Goal: Task Accomplishment & Management: Complete application form

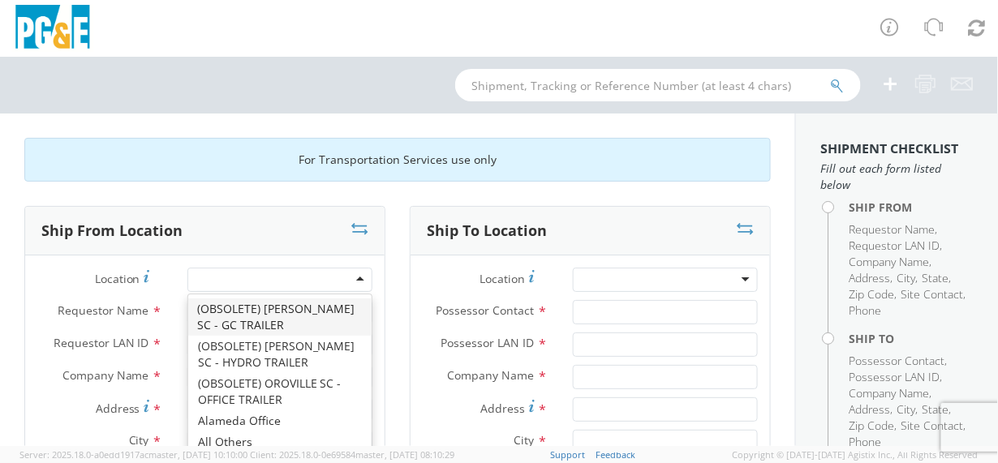
click at [354, 277] on div at bounding box center [279, 280] width 185 height 24
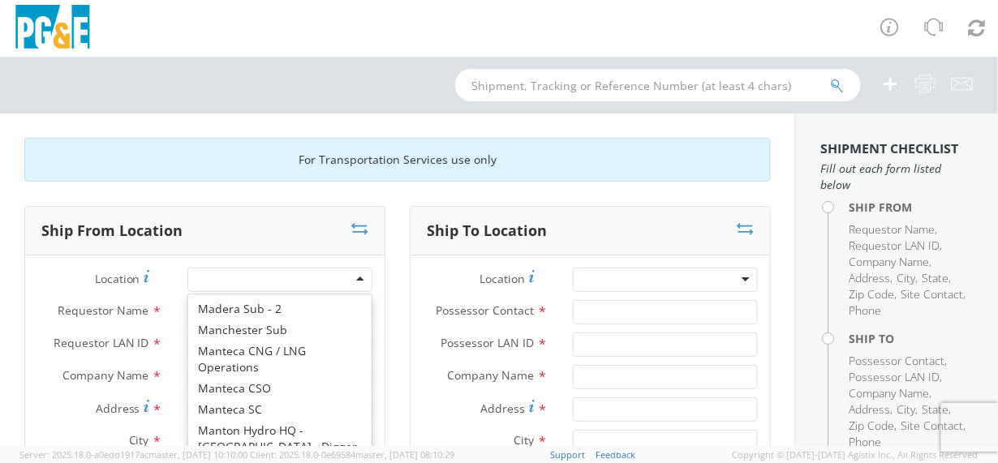
scroll to position [5950, 0]
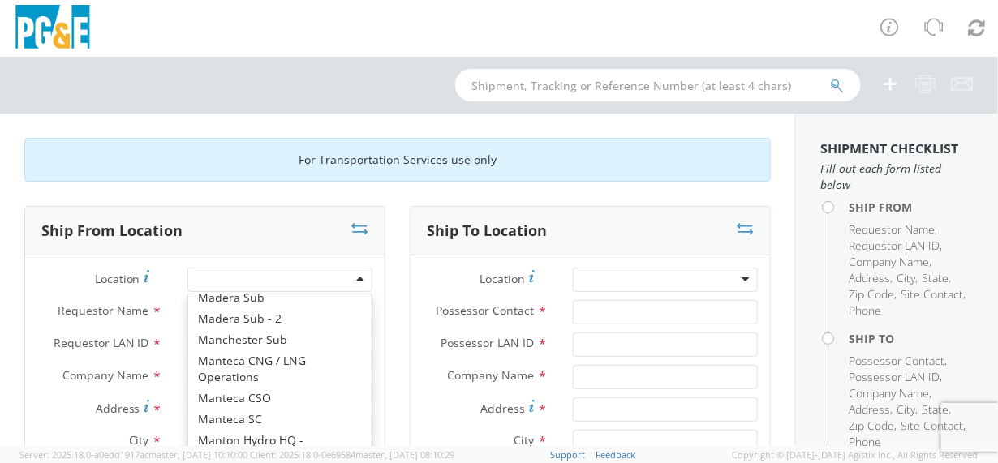
type input "PG&E"
type input "[STREET_ADDRESS][PERSON_NAME]"
type input "[GEOGRAPHIC_DATA]"
type input "94014"
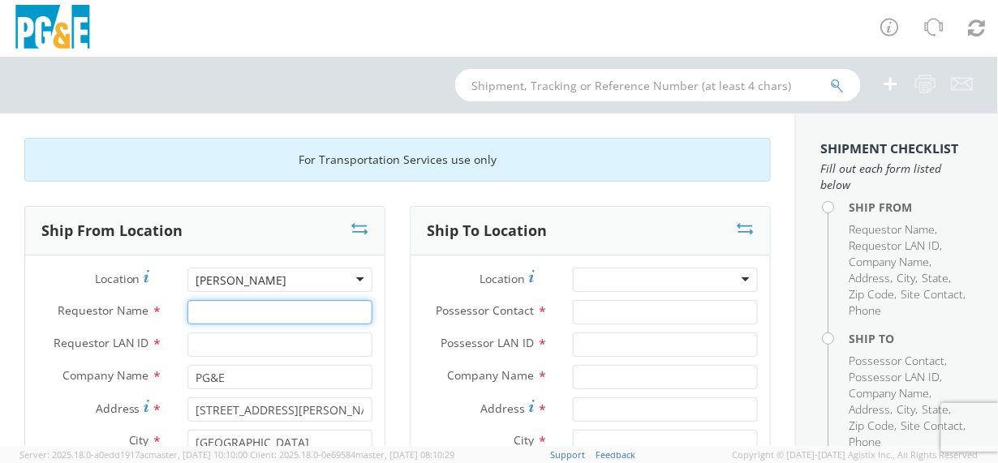
click at [240, 313] on input "Requestor Name *" at bounding box center [279, 312] width 185 height 24
type input "[PERSON_NAME]"
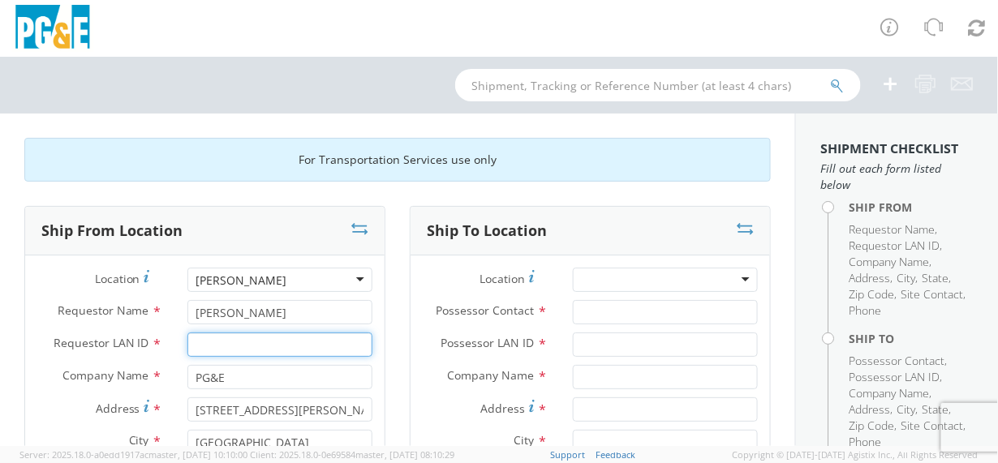
click at [231, 341] on input "Requestor LAN ID *" at bounding box center [279, 345] width 185 height 24
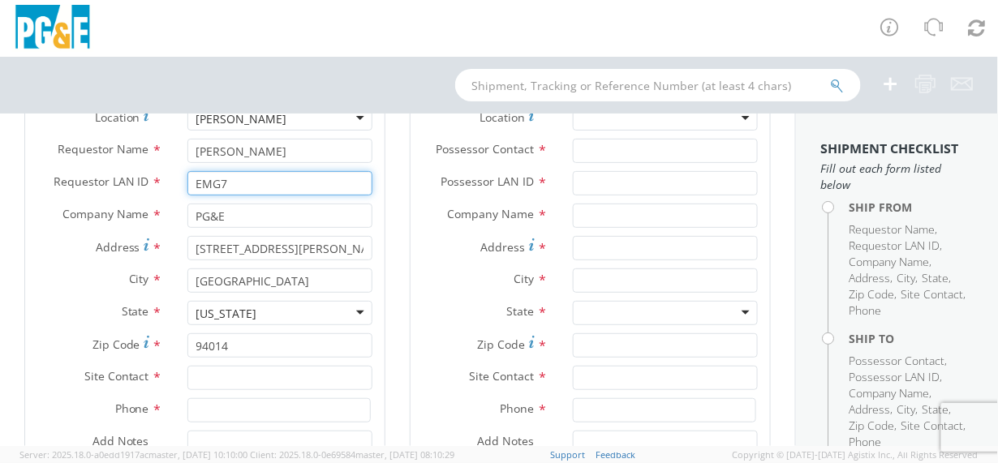
type input "EMG7"
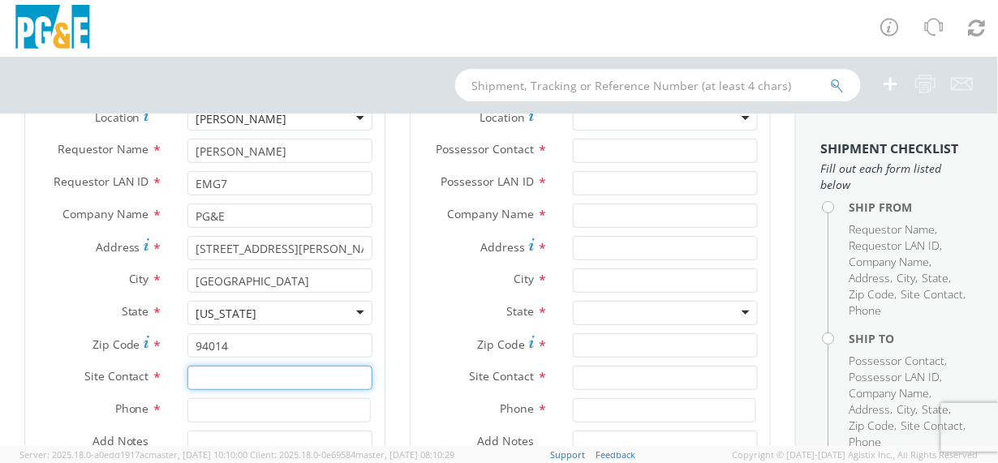
click at [232, 386] on input "text" at bounding box center [279, 378] width 185 height 24
type input "[PERSON_NAME]"
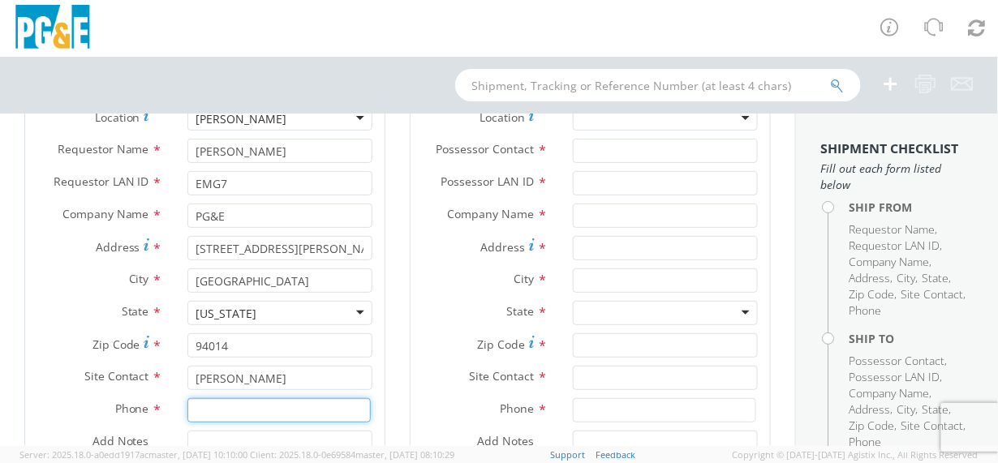
click at [227, 407] on input at bounding box center [278, 410] width 183 height 24
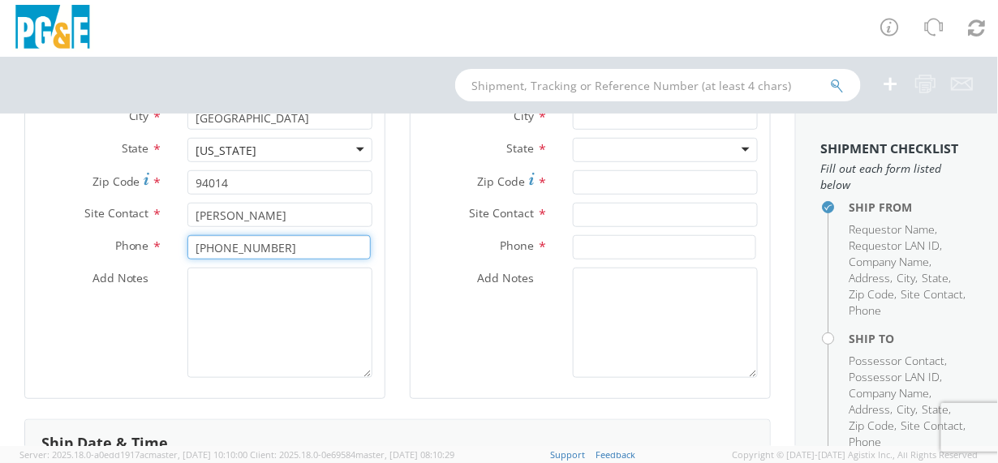
type input "[PHONE_NUMBER]"
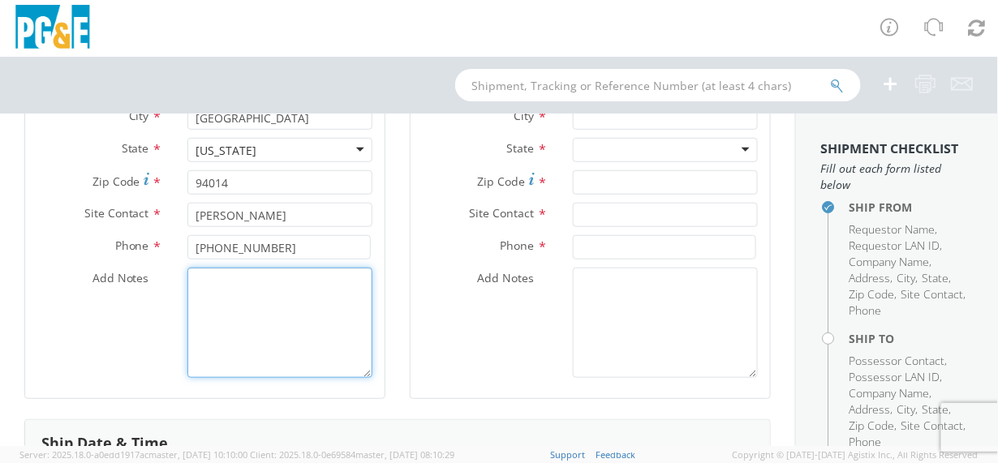
click at [202, 279] on textarea "Add Notes *" at bounding box center [279, 323] width 185 height 110
type textarea "i"
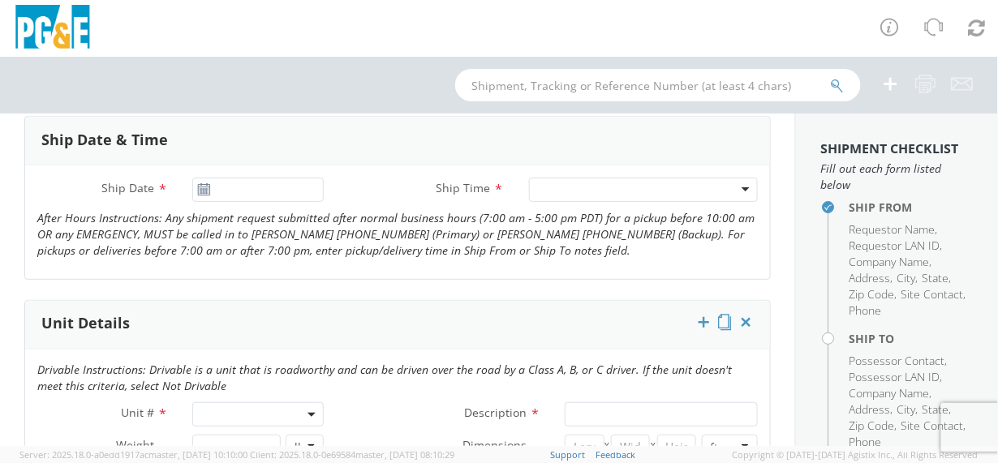
scroll to position [649, 0]
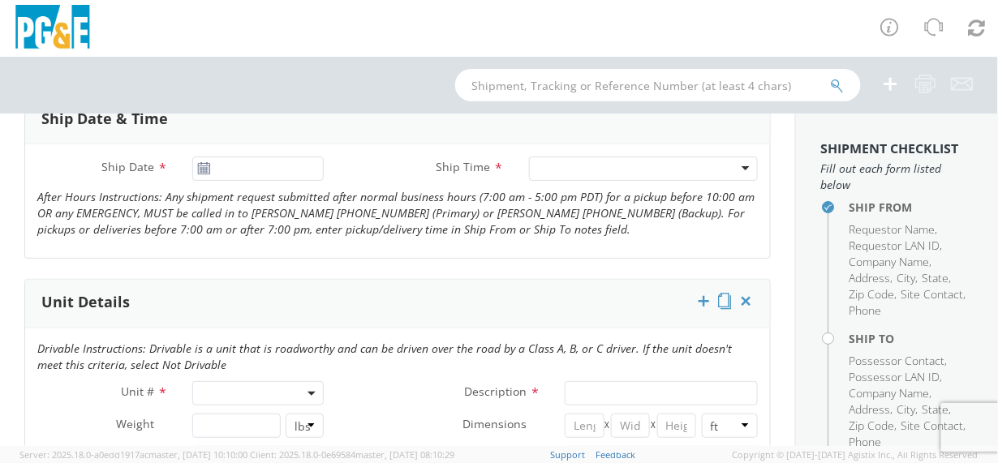
type textarea "This trailer has a round pintle eye and will need to be towed. It has electric …"
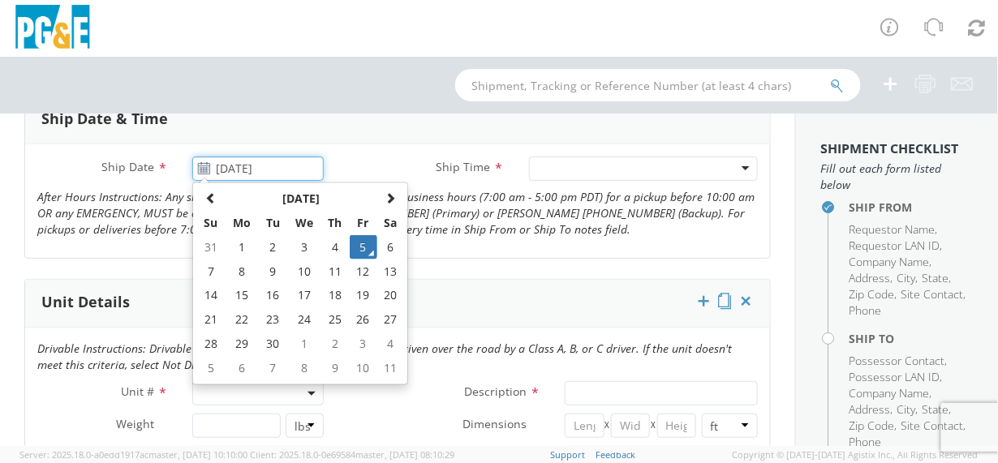
click at [220, 170] on input "[DATE]" at bounding box center [257, 169] width 131 height 24
click at [236, 265] on td "8" at bounding box center [242, 272] width 34 height 24
type input "[DATE]"
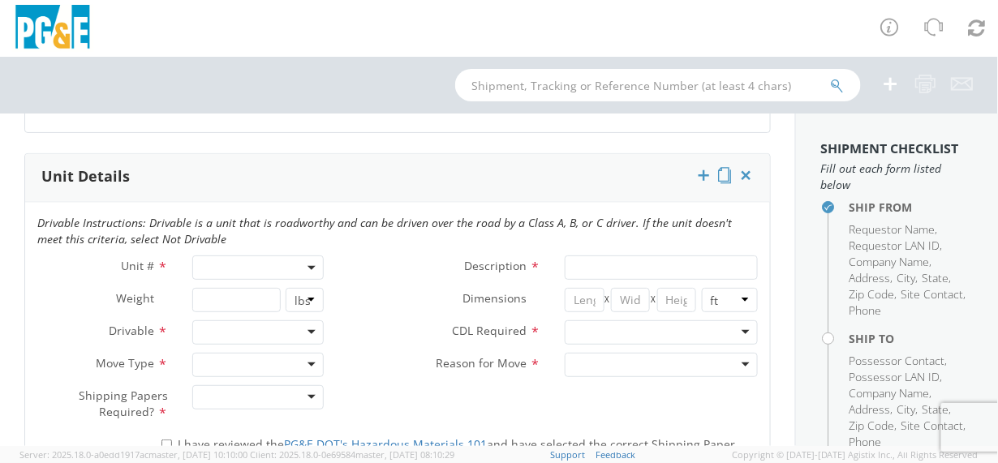
scroll to position [810, 0]
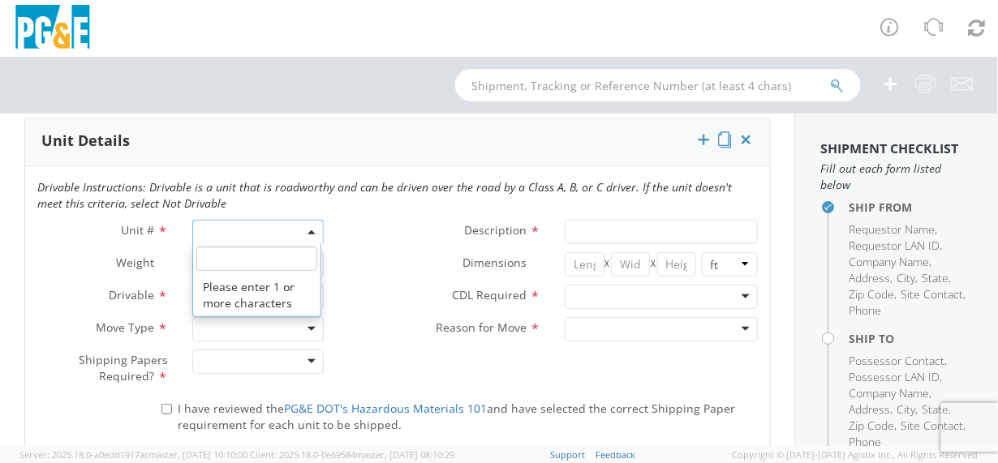
click at [215, 223] on span at bounding box center [257, 232] width 131 height 24
click at [215, 260] on input "search" at bounding box center [256, 259] width 120 height 24
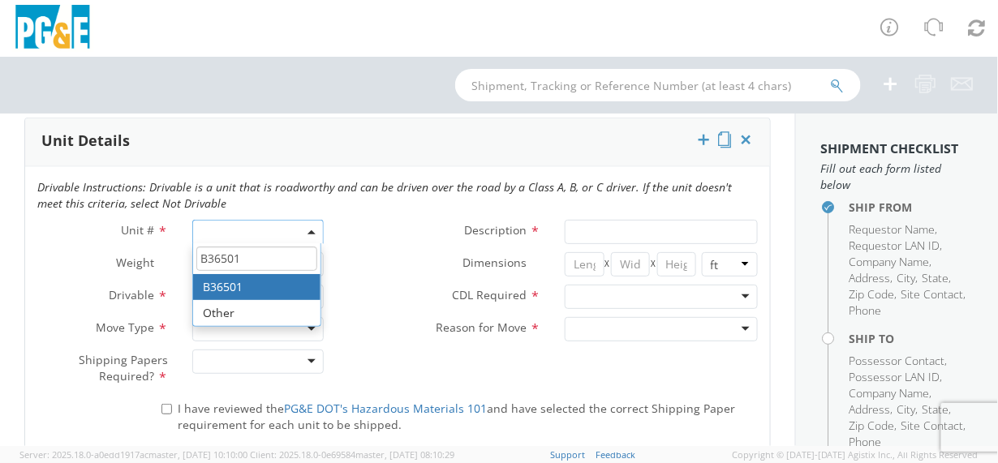
type input "B36501"
type input "TRAILER; FLAT OR TILT BED 40K"
type input "15999"
select select "B36501"
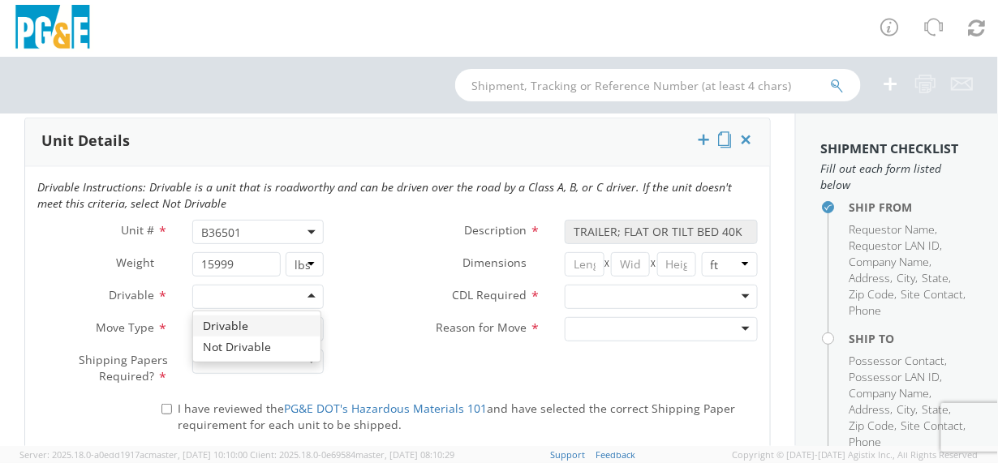
click at [307, 290] on div at bounding box center [257, 297] width 131 height 24
click at [307, 325] on div at bounding box center [257, 329] width 131 height 24
click at [307, 354] on div at bounding box center [257, 362] width 131 height 24
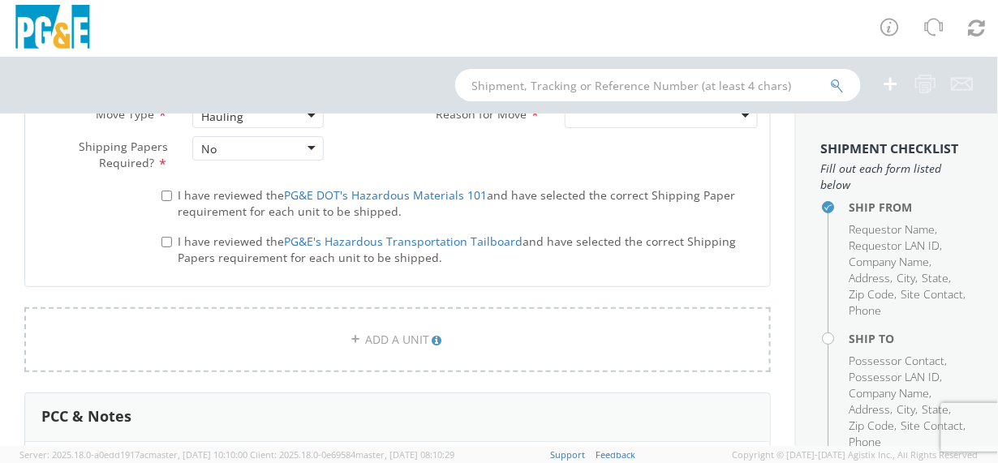
scroll to position [1055, 0]
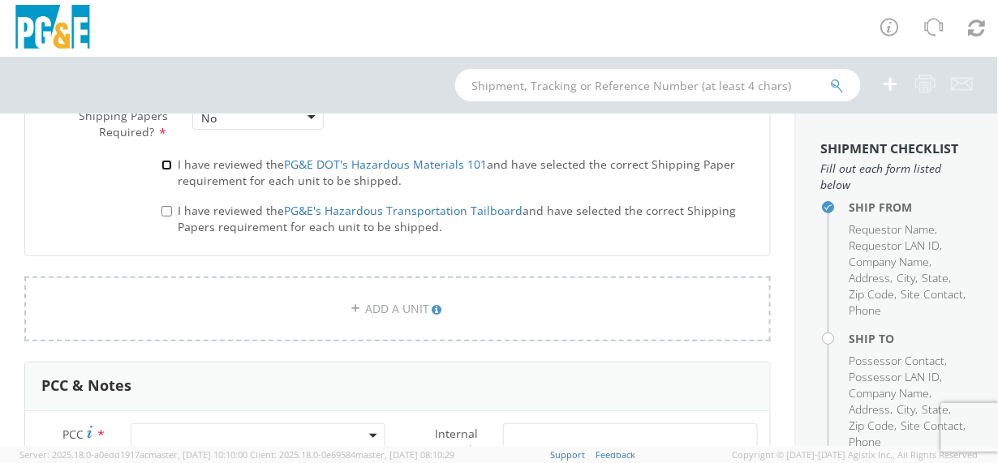
click at [163, 160] on input "I have reviewed the PG&E DOT's Hazardous Materials 101 and have selected the co…" at bounding box center [166, 165] width 11 height 11
checkbox input "true"
click at [165, 206] on input "I have reviewed the PG&E's Hazardous Transportation Tailboard and have selected…" at bounding box center [166, 211] width 11 height 11
checkbox input "true"
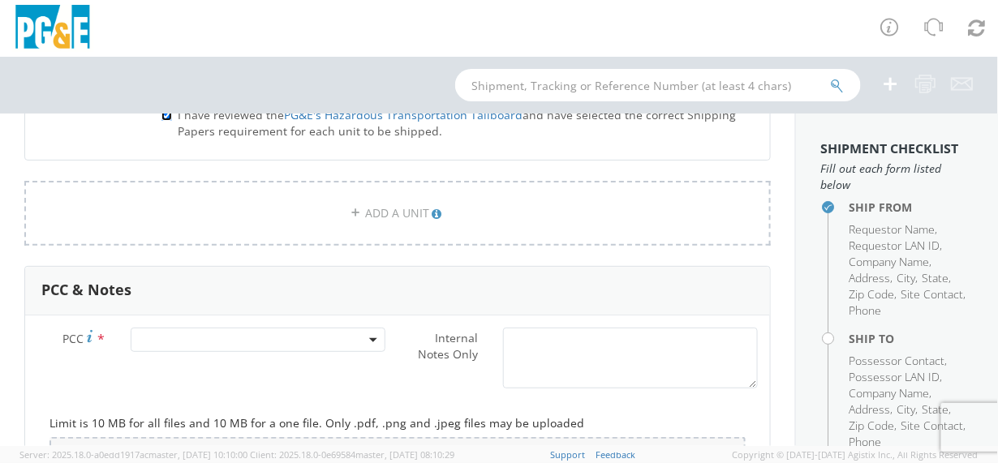
scroll to position [1297, 0]
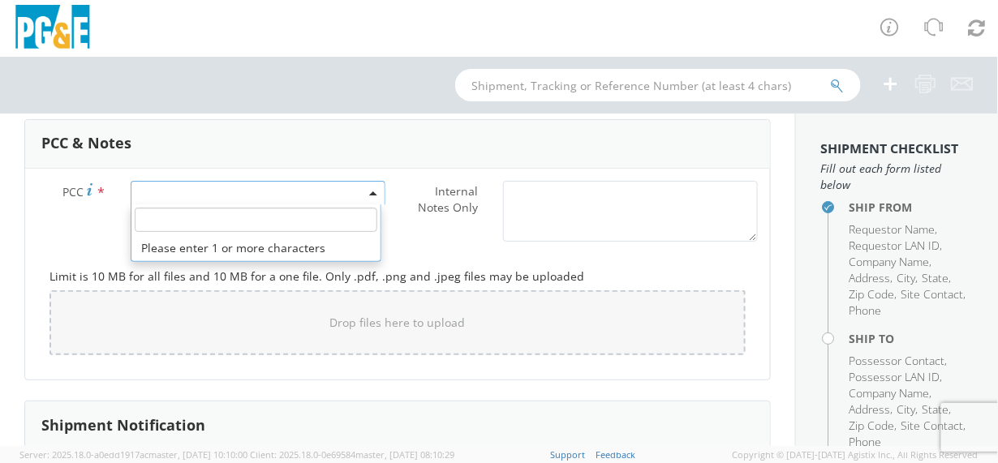
click at [161, 181] on span at bounding box center [258, 193] width 255 height 24
click at [158, 214] on input "number" at bounding box center [256, 220] width 243 height 24
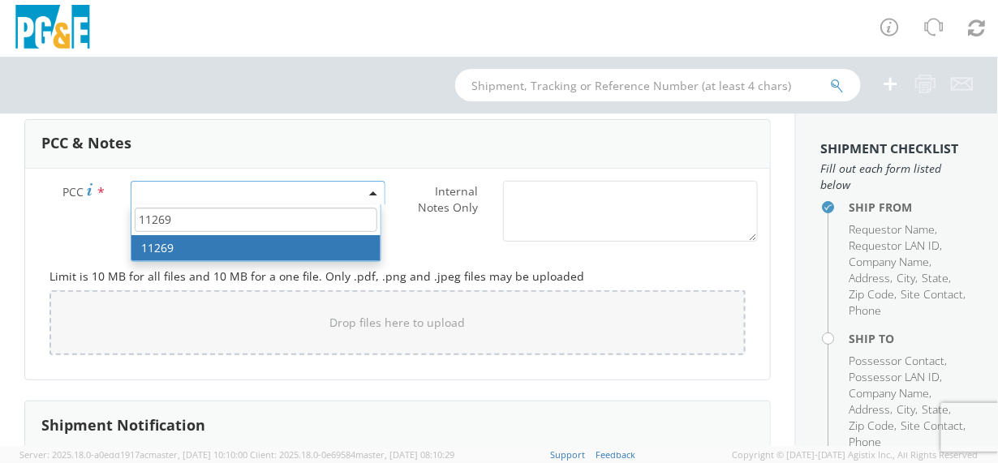
type input "11269"
select select "11269"
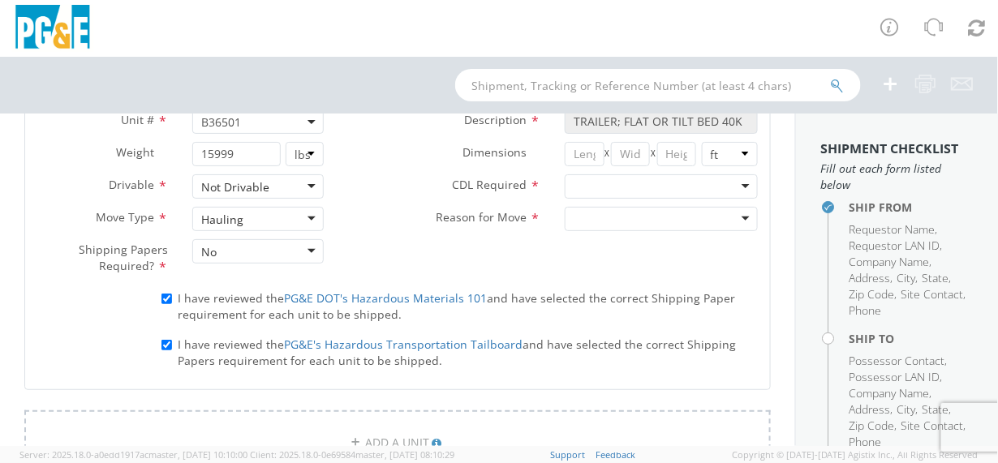
scroll to position [840, 0]
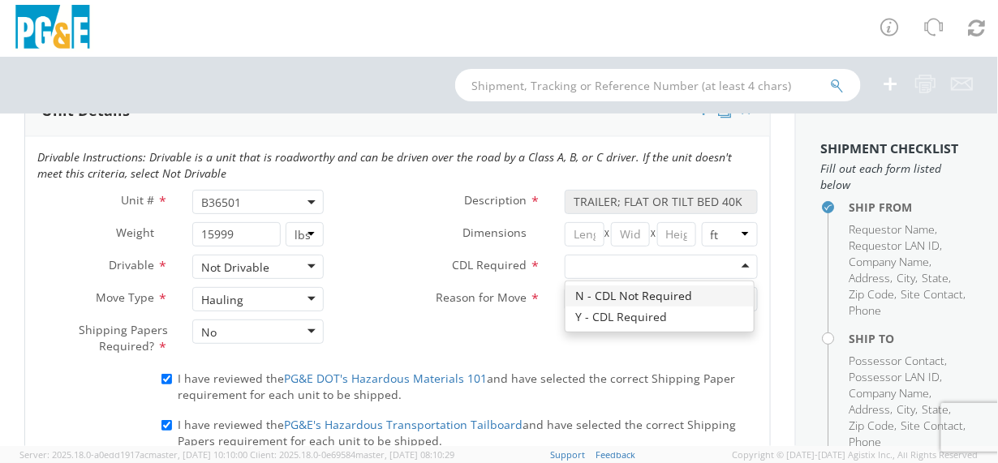
click at [737, 261] on div at bounding box center [661, 267] width 193 height 24
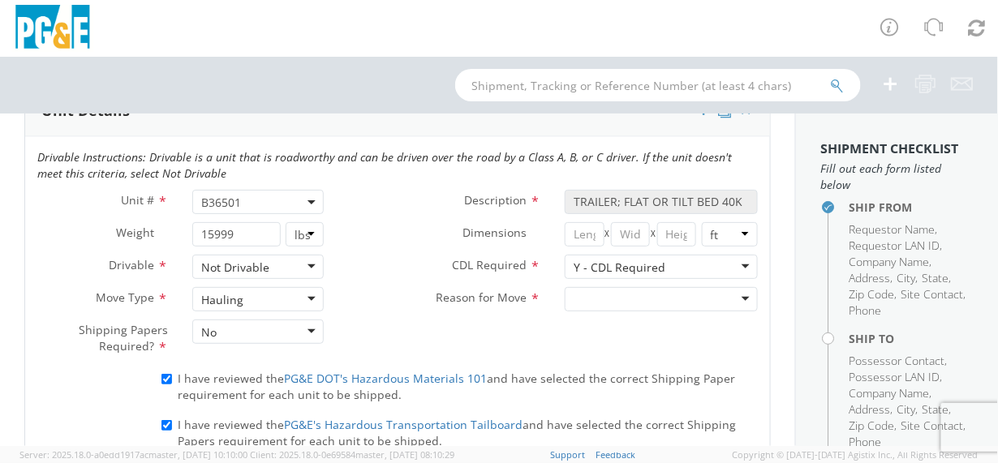
click at [737, 294] on div at bounding box center [661, 299] width 193 height 24
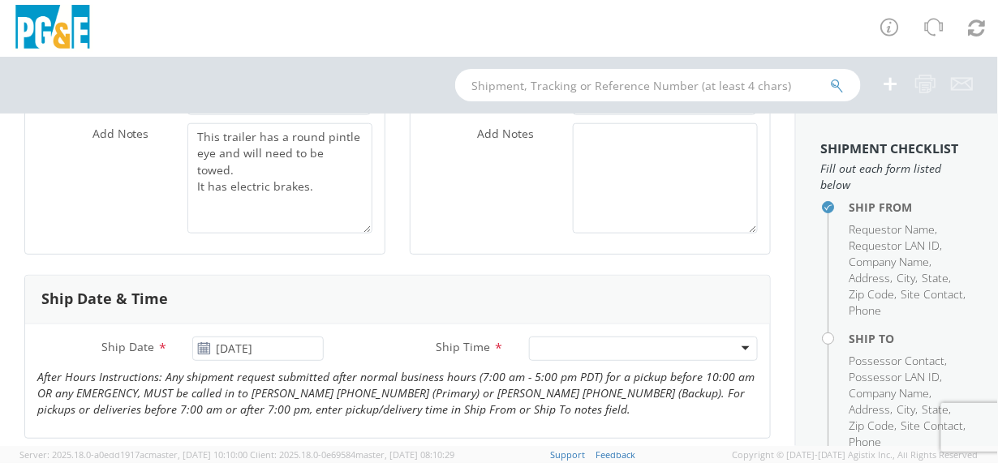
scroll to position [435, 0]
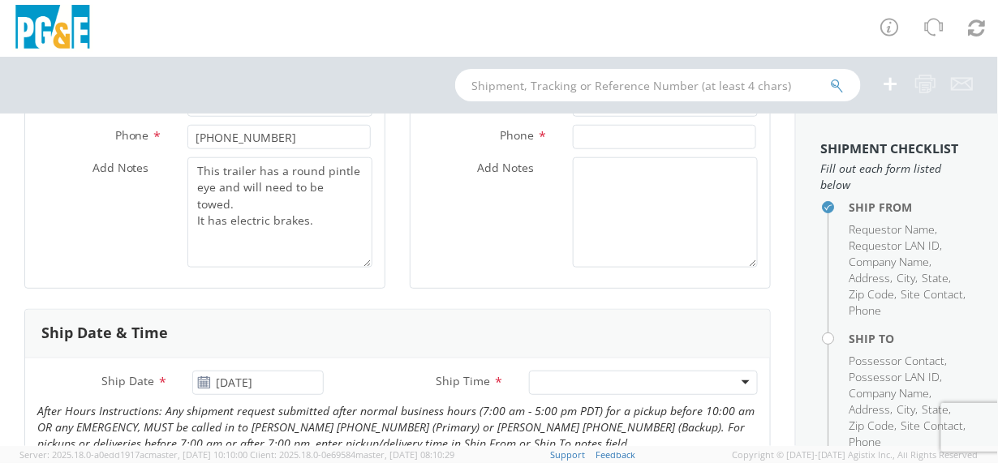
click at [601, 376] on div at bounding box center [643, 383] width 229 height 24
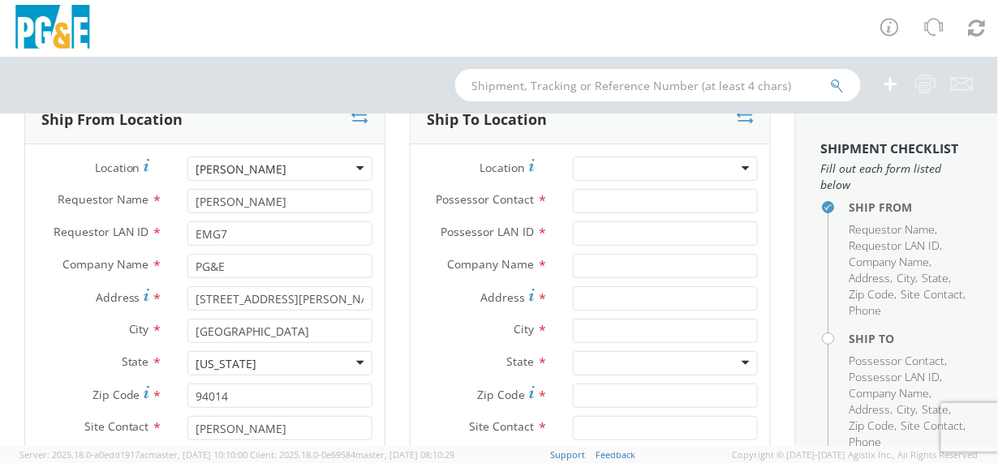
scroll to position [110, 0]
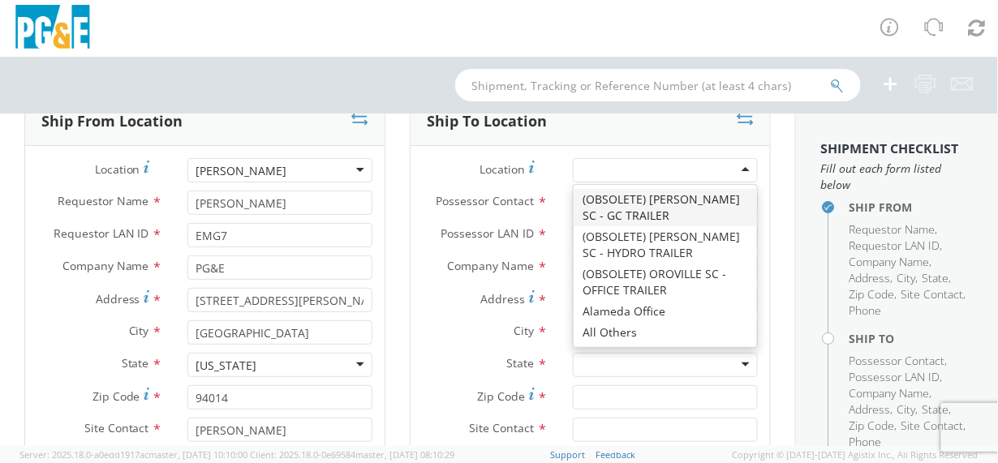
click at [733, 168] on div at bounding box center [665, 170] width 185 height 24
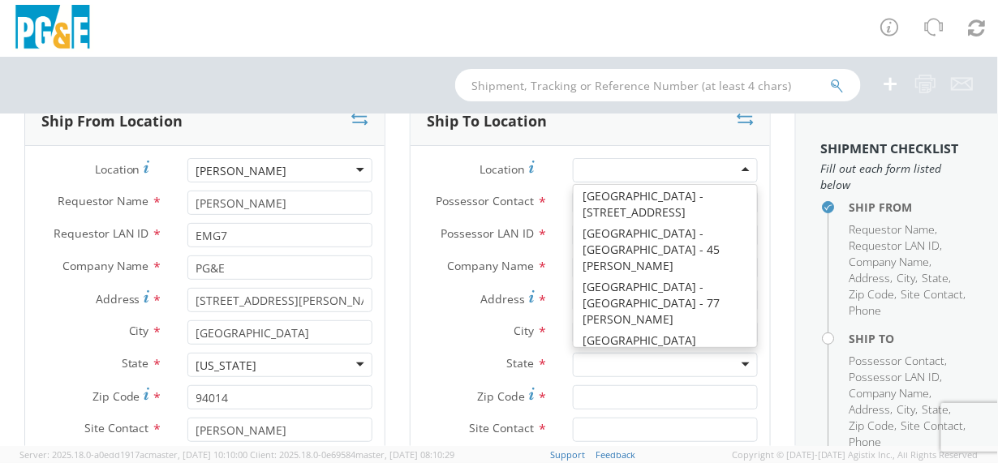
scroll to position [9715, 0]
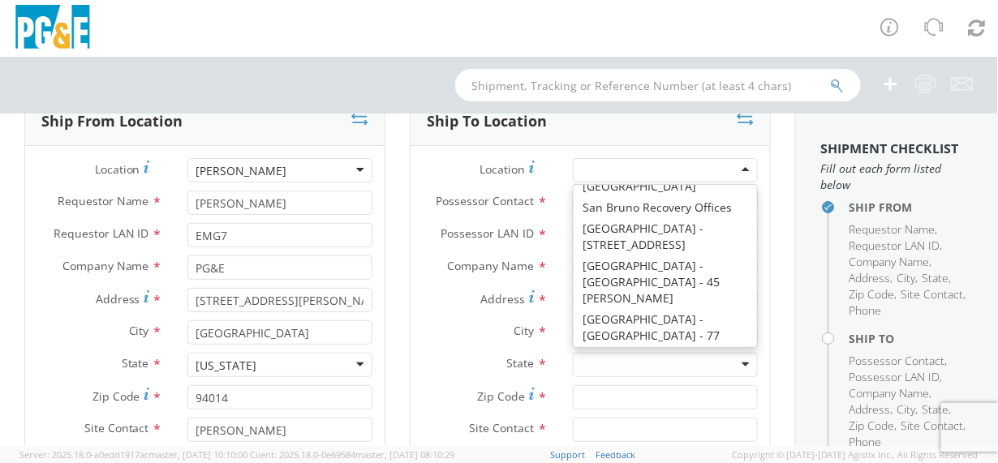
type input "PG&E"
type input "[STREET_ADDRESS]"
type input "[GEOGRAPHIC_DATA][PERSON_NAME]"
type input "95131"
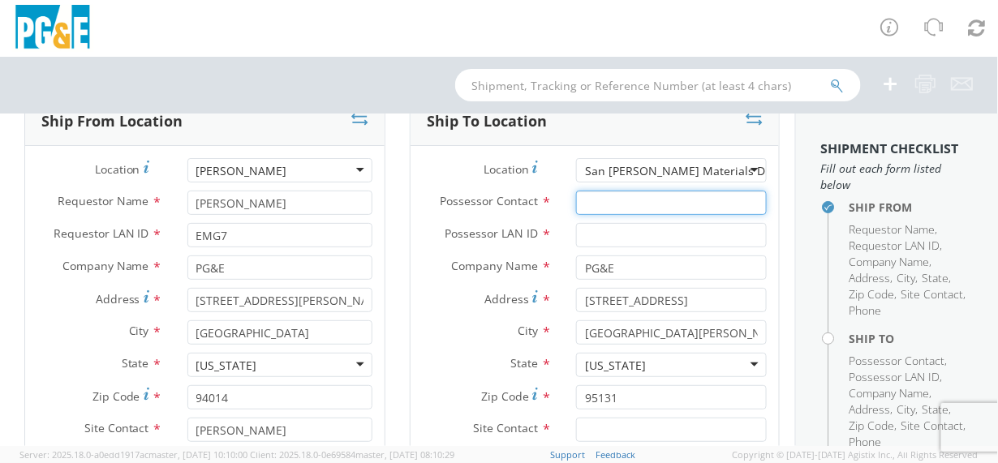
click at [599, 200] on input "Possessor Contact *" at bounding box center [671, 203] width 191 height 24
type input "[PERSON_NAME]"
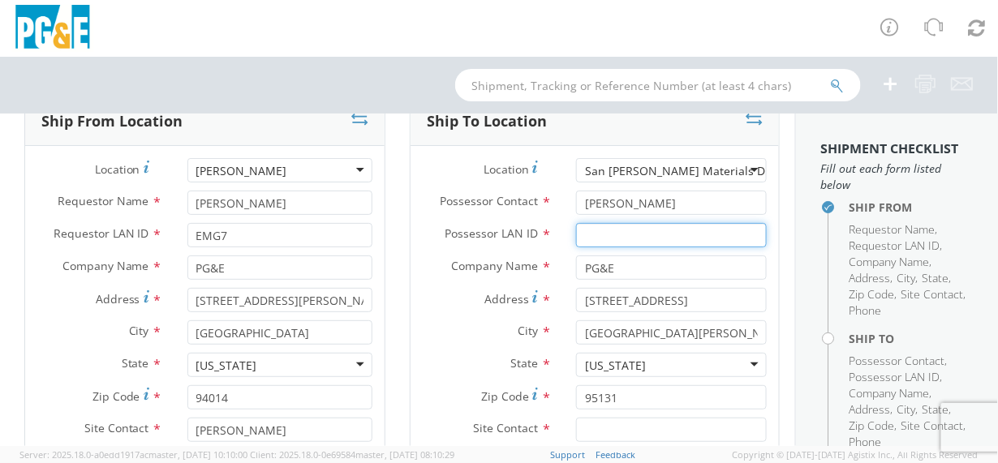
click at [599, 236] on input "Possessor LAN ID *" at bounding box center [671, 235] width 191 height 24
type input "[EMAIL_ADDRESS][DOMAIN_NAME]"
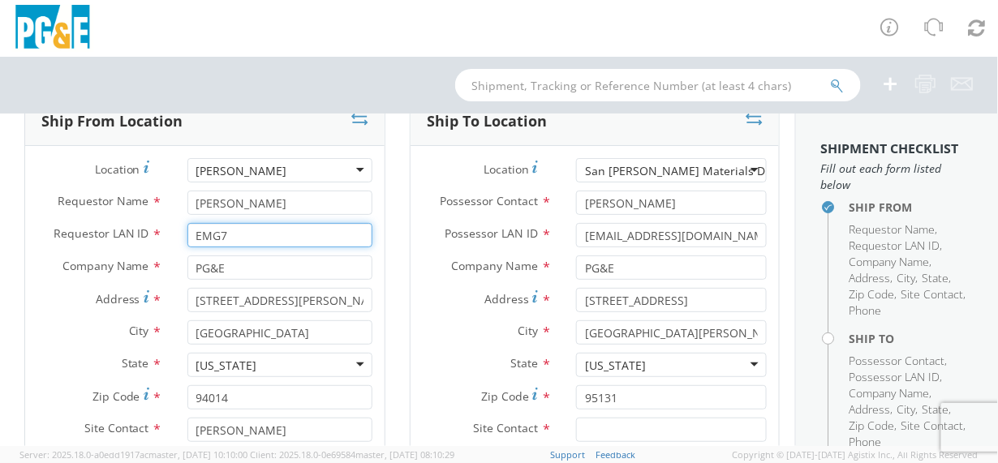
click at [232, 239] on input "EMG7" at bounding box center [279, 235] width 185 height 24
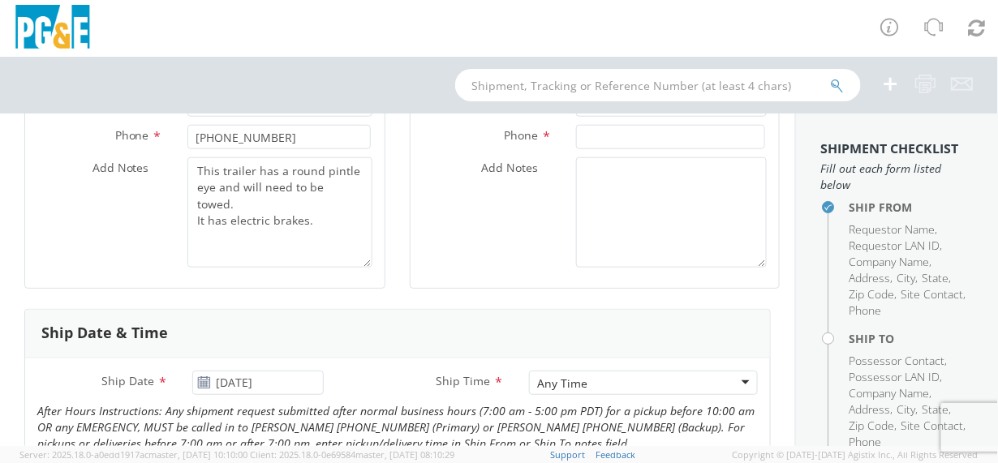
scroll to position [354, 0]
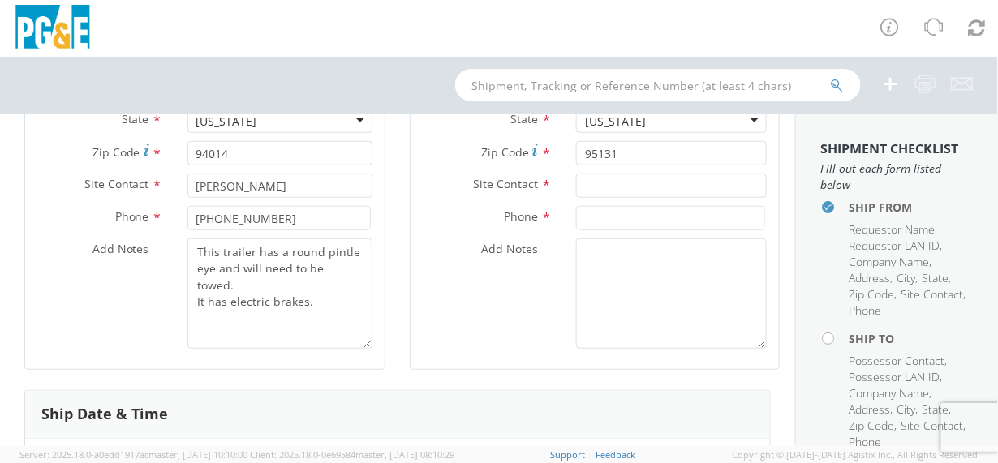
type input "[EMAIL_ADDRESS][DOMAIN_NAME]"
click at [589, 180] on input "text" at bounding box center [671, 186] width 191 height 24
type input "[PERSON_NAME]"
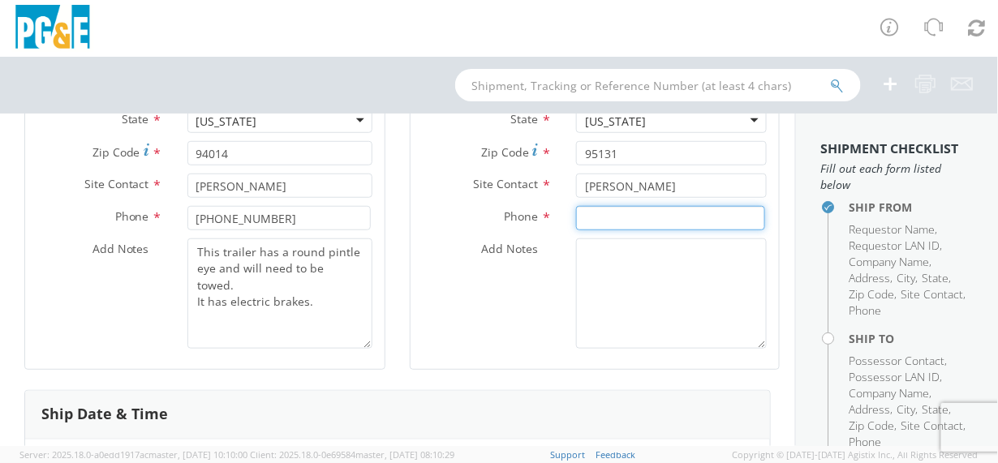
click at [587, 217] on input at bounding box center [670, 218] width 189 height 24
type input "[PHONE_NUMBER]"
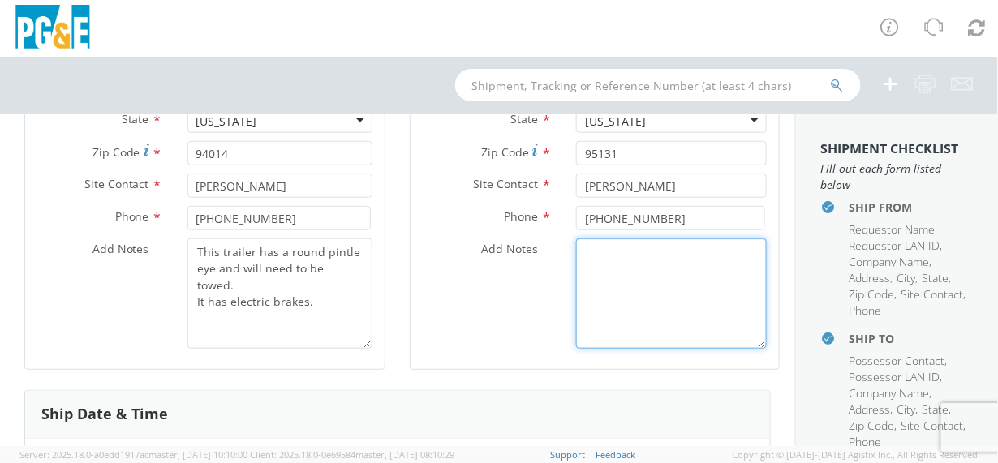
click at [588, 265] on textarea "Add Notes *" at bounding box center [671, 293] width 191 height 110
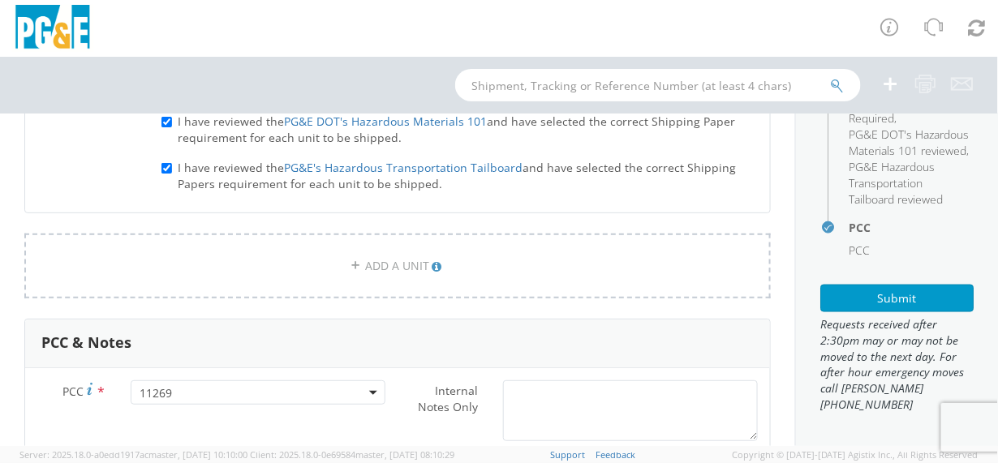
scroll to position [586, 0]
type textarea "None"
click at [854, 301] on button "Submit" at bounding box center [896, 299] width 153 height 28
